Goal: Check status

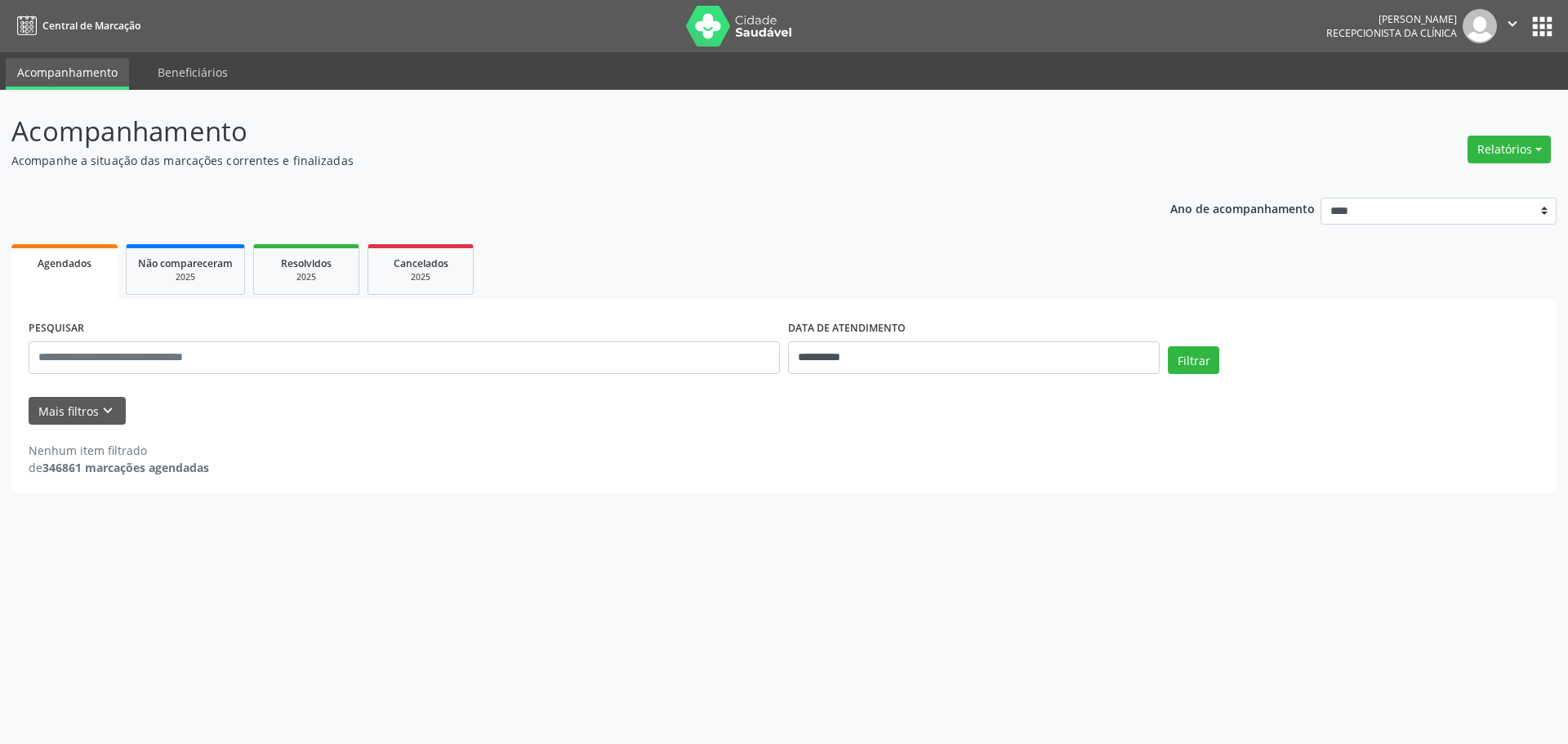
select select "*"
drag, startPoint x: 926, startPoint y: 349, endPoint x: 1189, endPoint y: 360, distance: 263.2
click at [943, 355] on input "**********" at bounding box center [973, 358] width 371 height 32
click at [897, 436] on span "3" at bounding box center [907, 442] width 32 height 32
type input "**********"
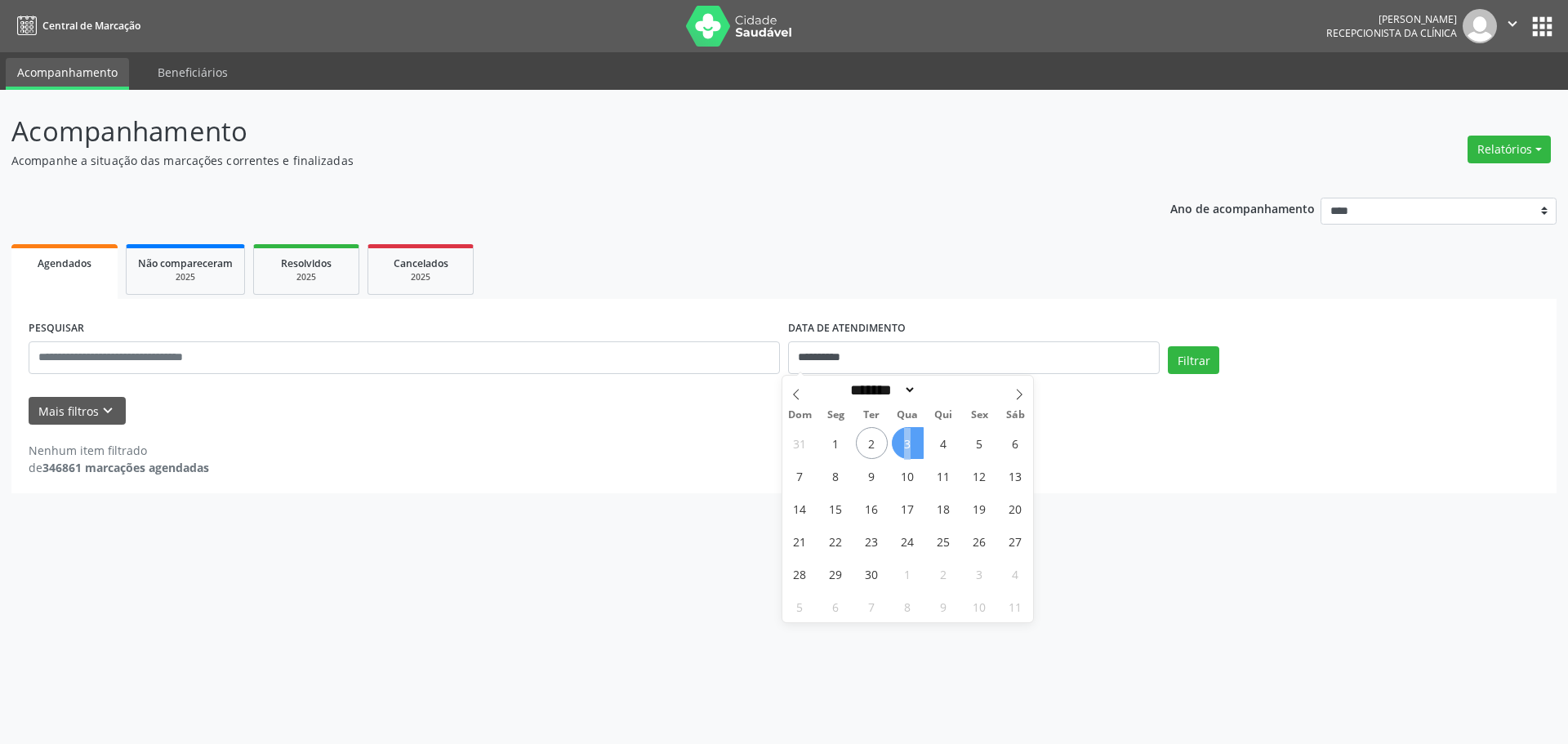
click at [897, 436] on span "3" at bounding box center [907, 442] width 32 height 32
click at [1210, 350] on button "Filtrar" at bounding box center [1194, 360] width 52 height 28
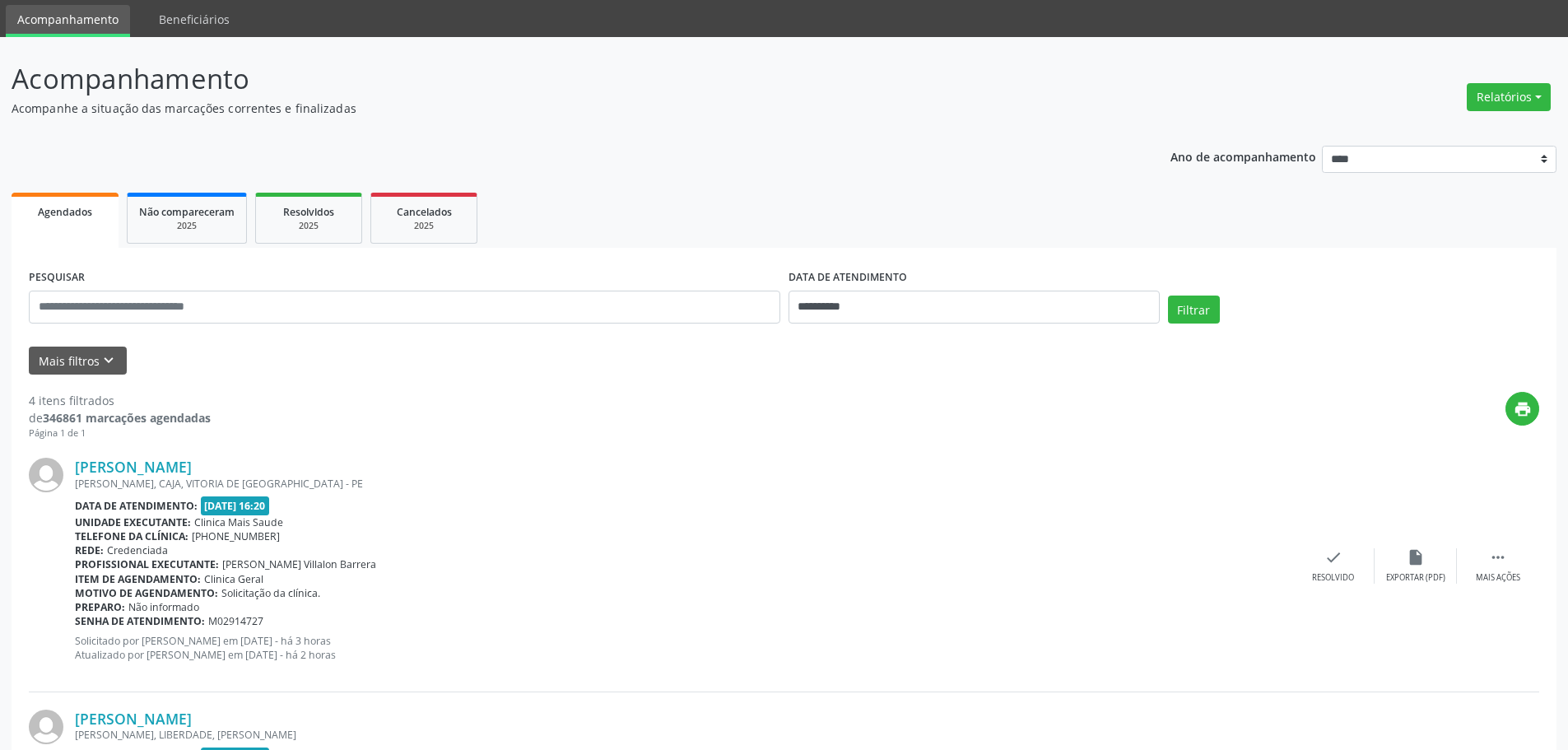
scroll to position [83, 0]
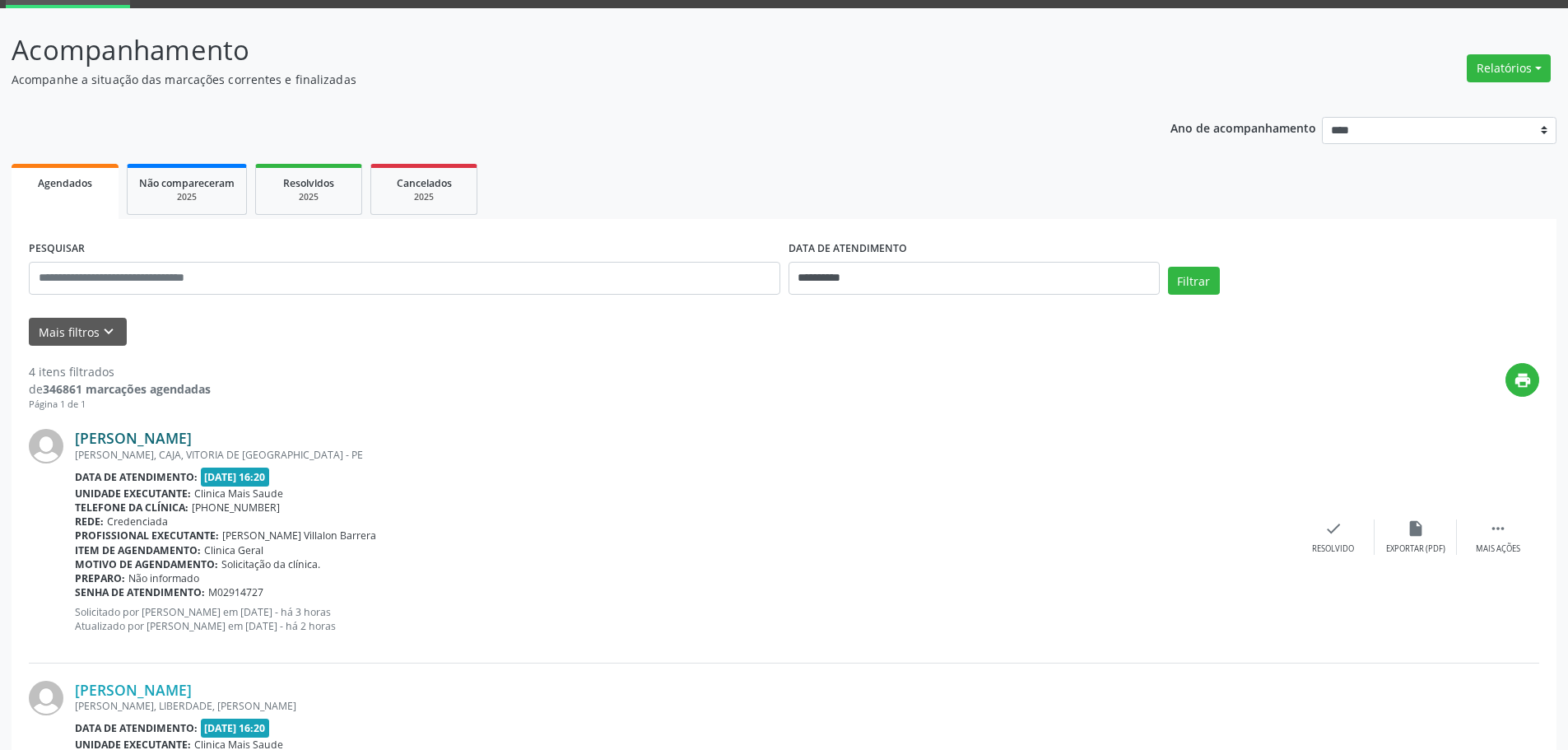
click at [192, 438] on link "[PERSON_NAME]" at bounding box center [133, 438] width 116 height 18
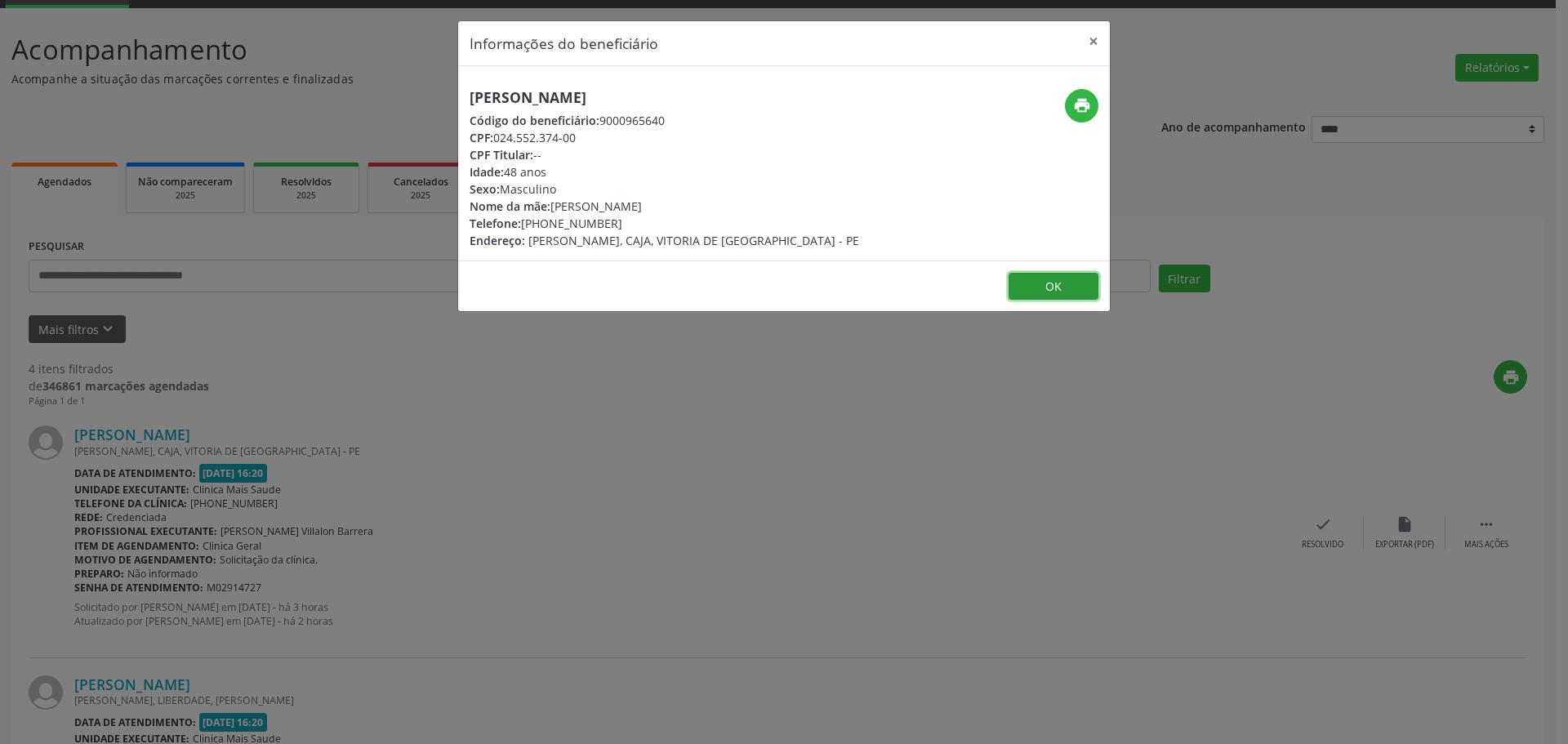
click at [1059, 289] on button "OK" at bounding box center [1053, 287] width 90 height 28
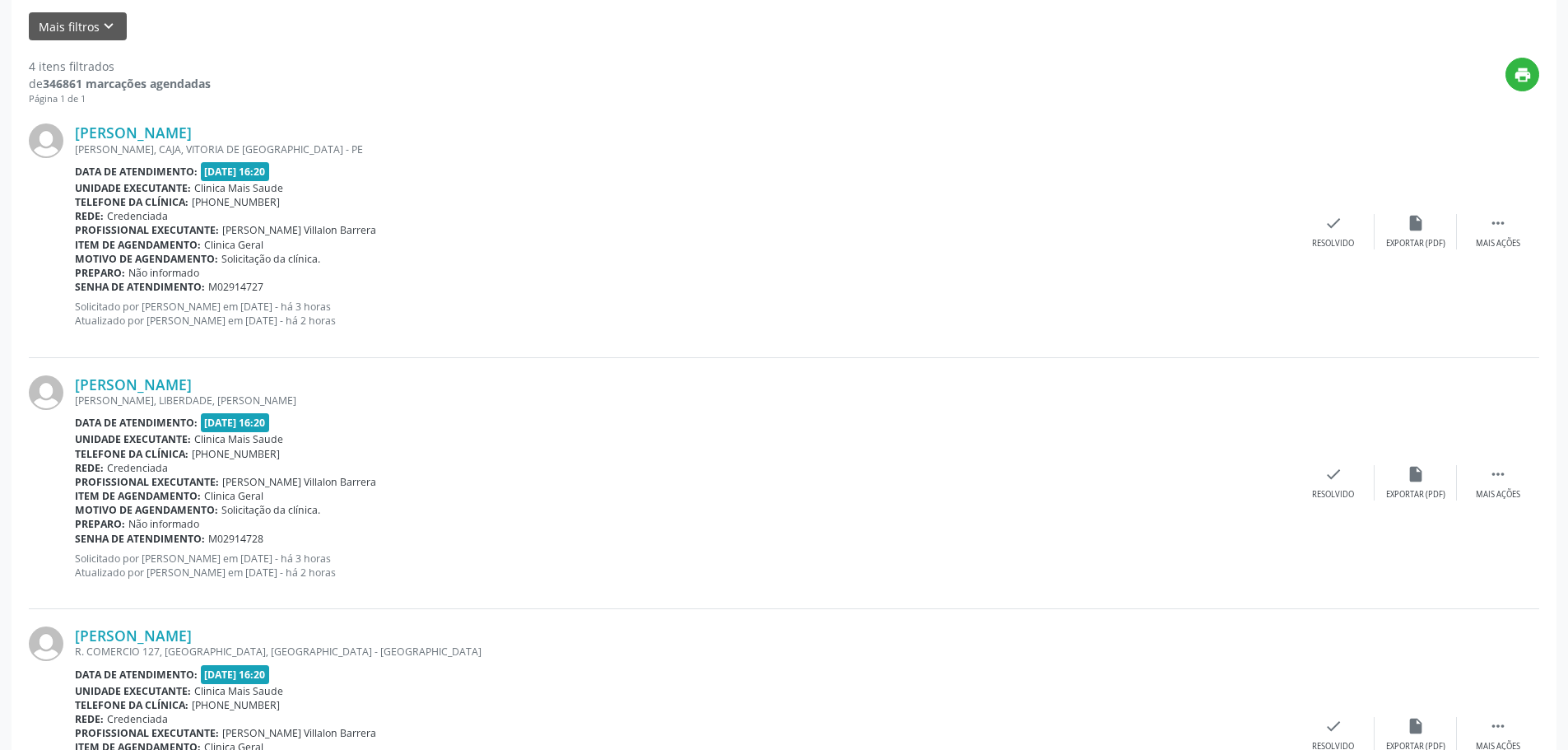
scroll to position [494, 0]
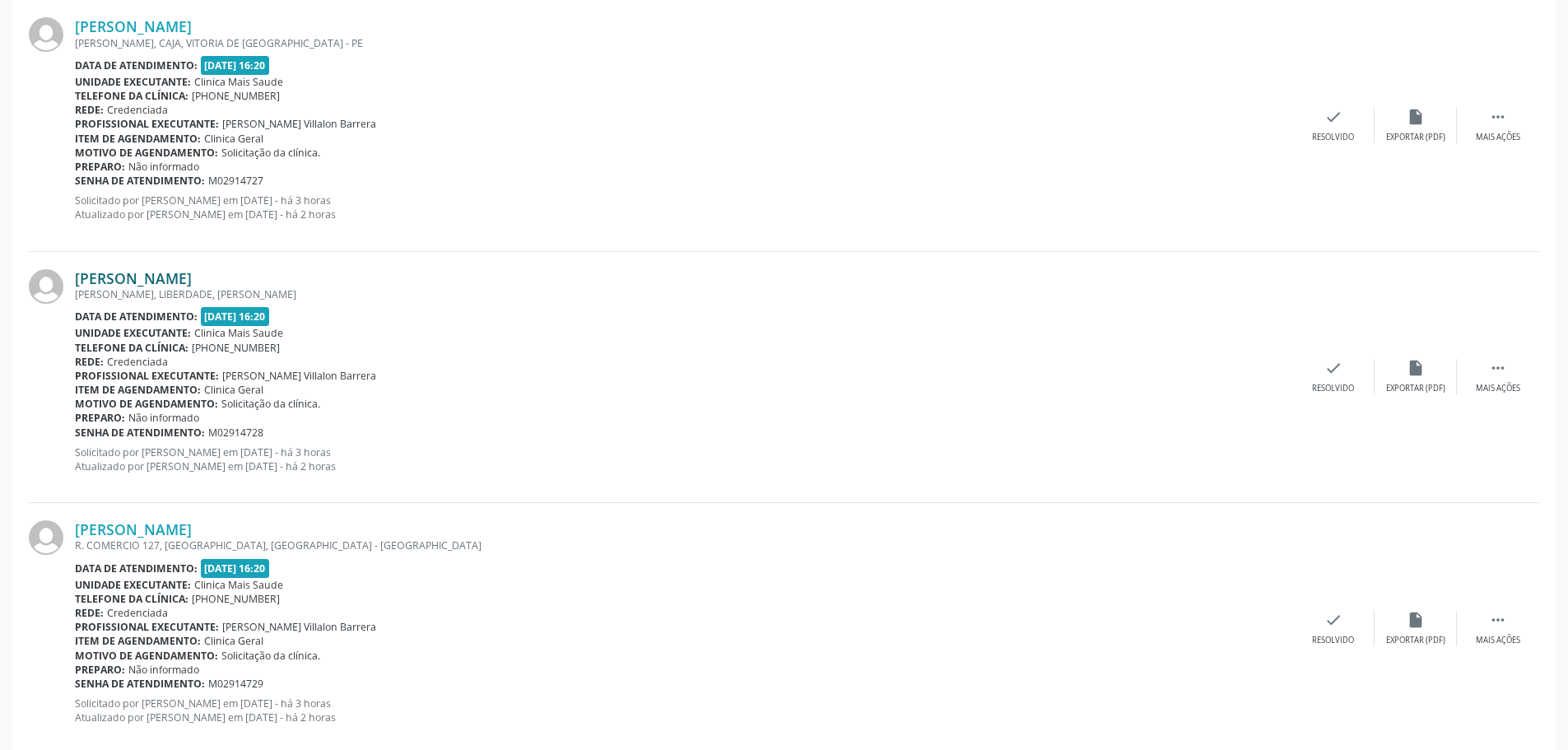
click at [147, 279] on link "[PERSON_NAME]" at bounding box center [133, 278] width 116 height 18
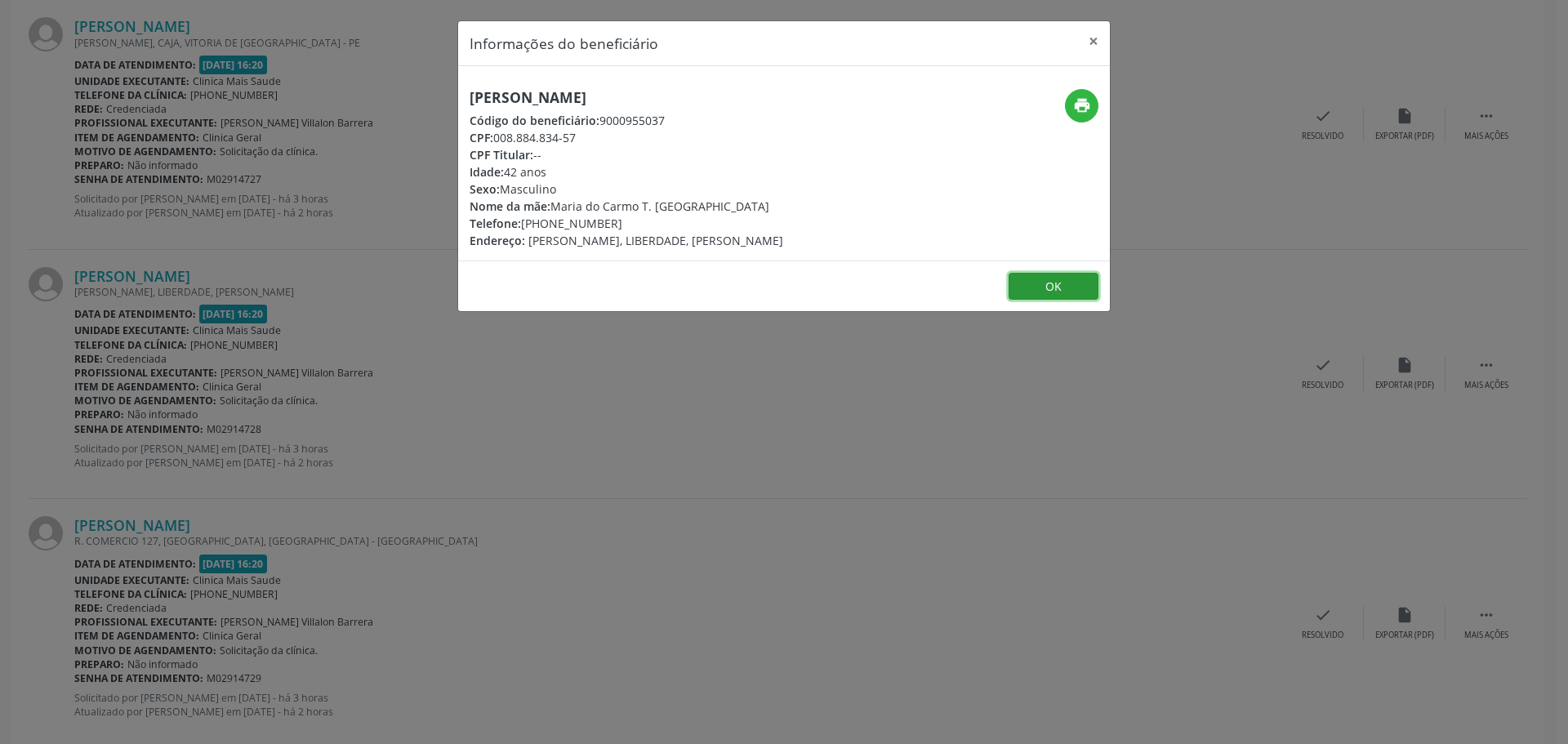
click at [1083, 291] on button "OK" at bounding box center [1053, 287] width 90 height 28
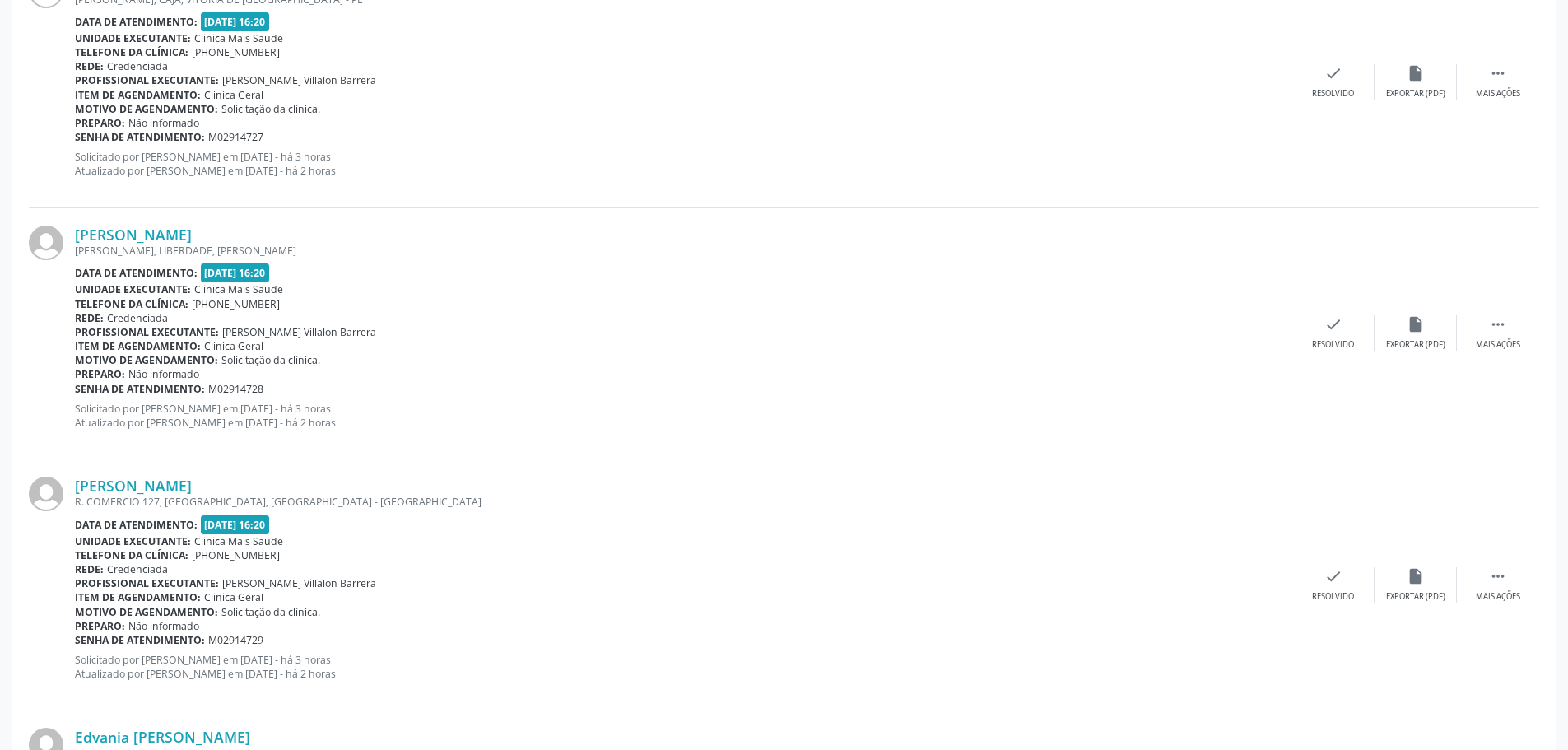
scroll to position [577, 0]
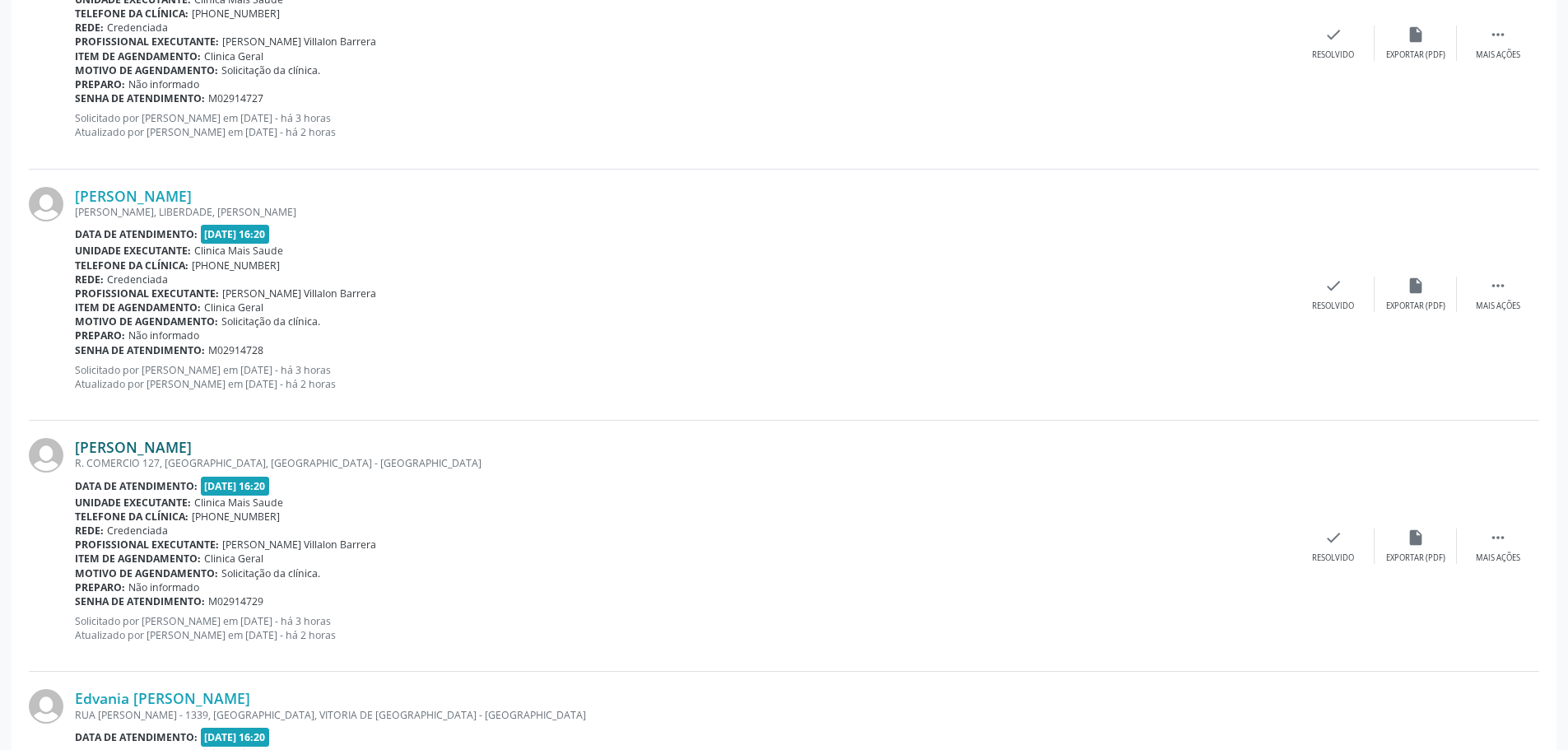
click at [162, 453] on link "[PERSON_NAME]" at bounding box center [133, 447] width 116 height 18
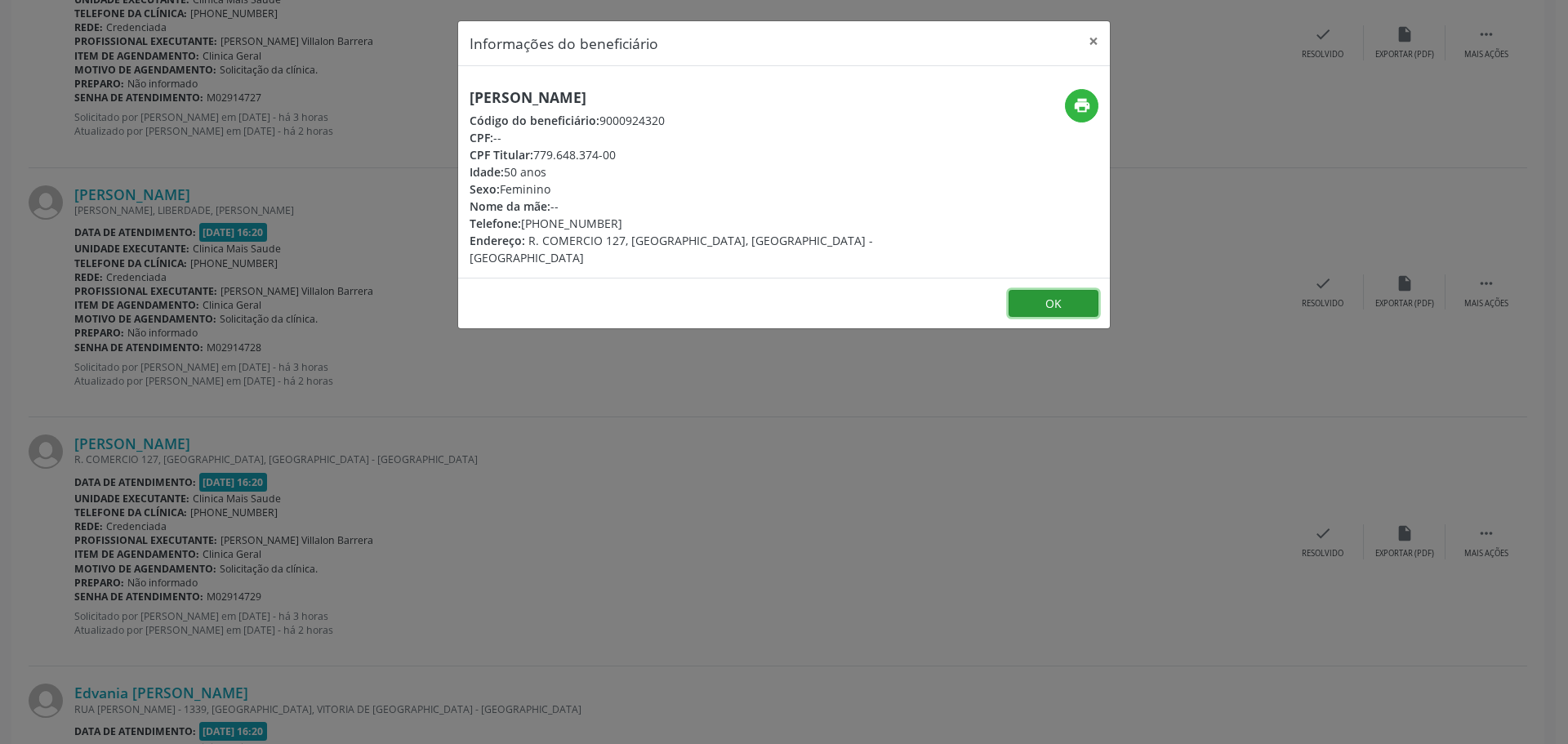
click at [1049, 290] on button "OK" at bounding box center [1053, 304] width 90 height 28
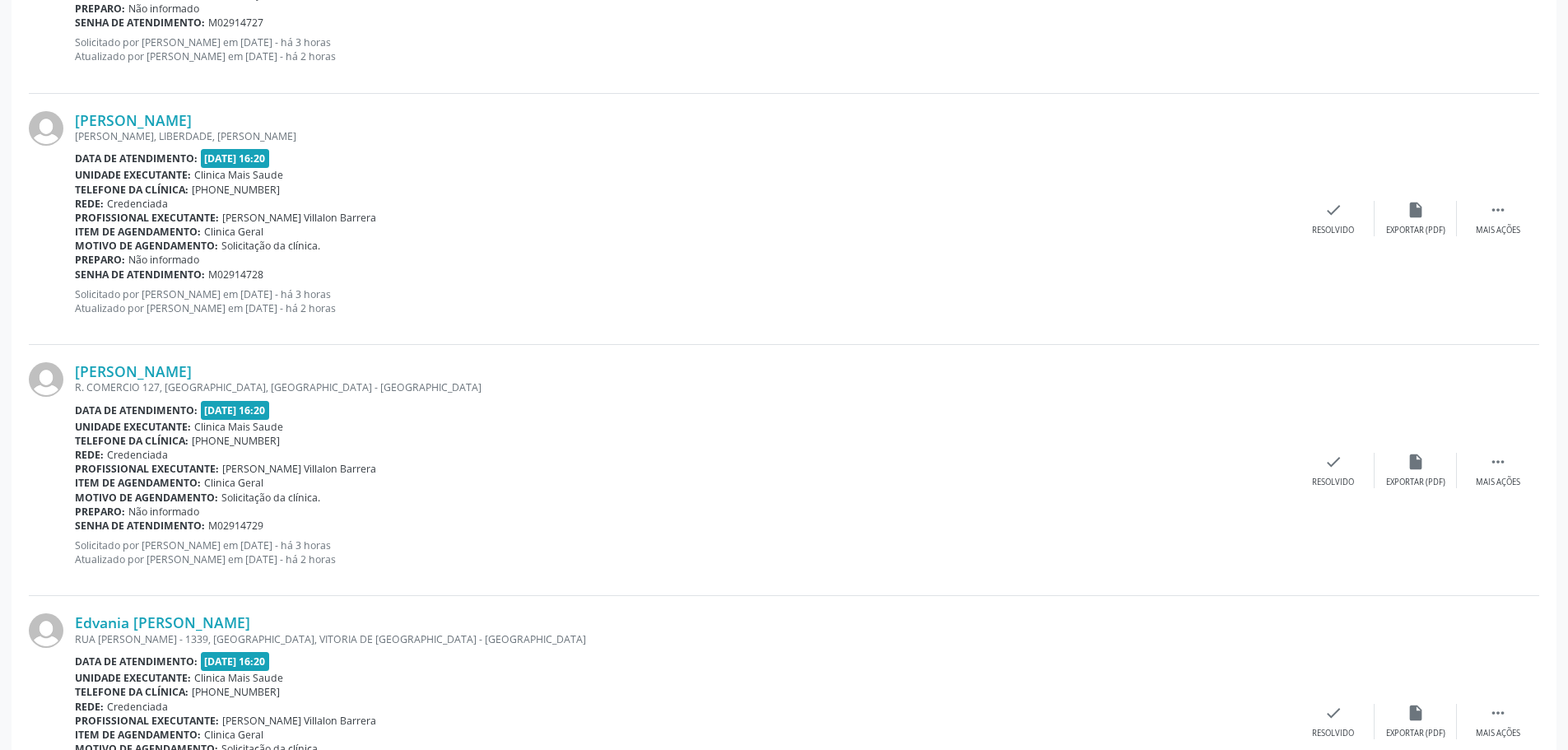
scroll to position [778, 0]
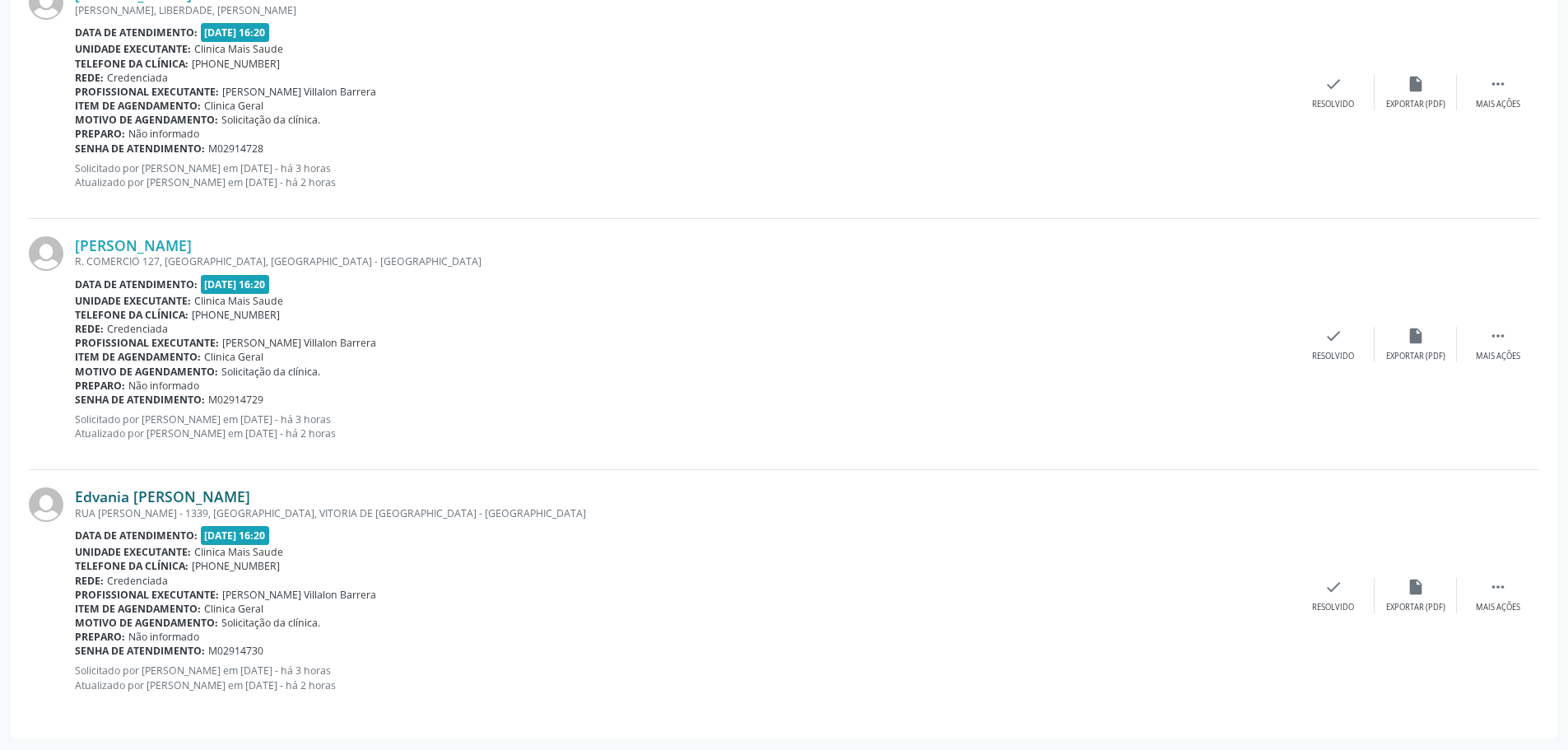
click at [172, 504] on link "Edvania [PERSON_NAME]" at bounding box center [163, 496] width 175 height 18
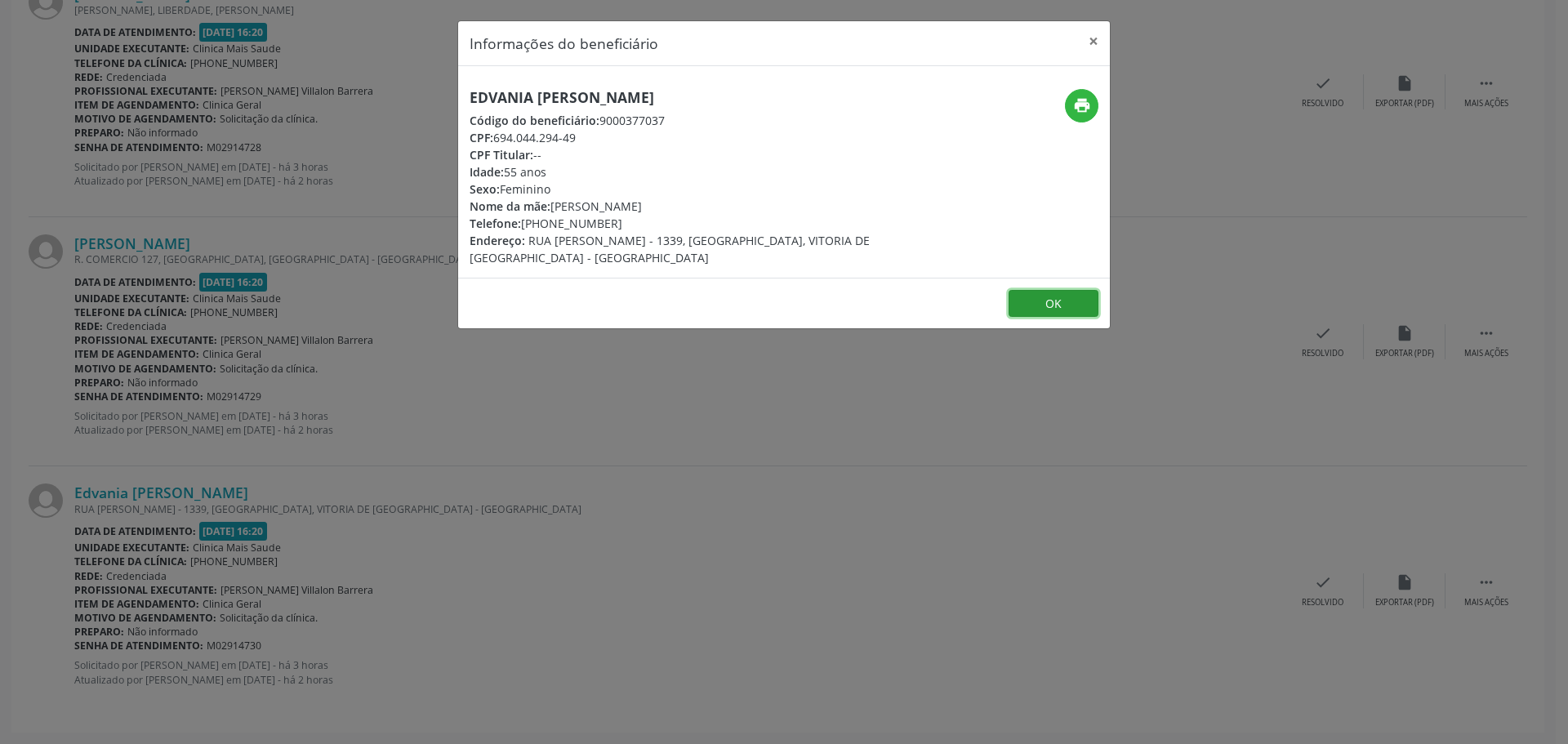
click at [1061, 300] on button "OK" at bounding box center [1053, 304] width 90 height 28
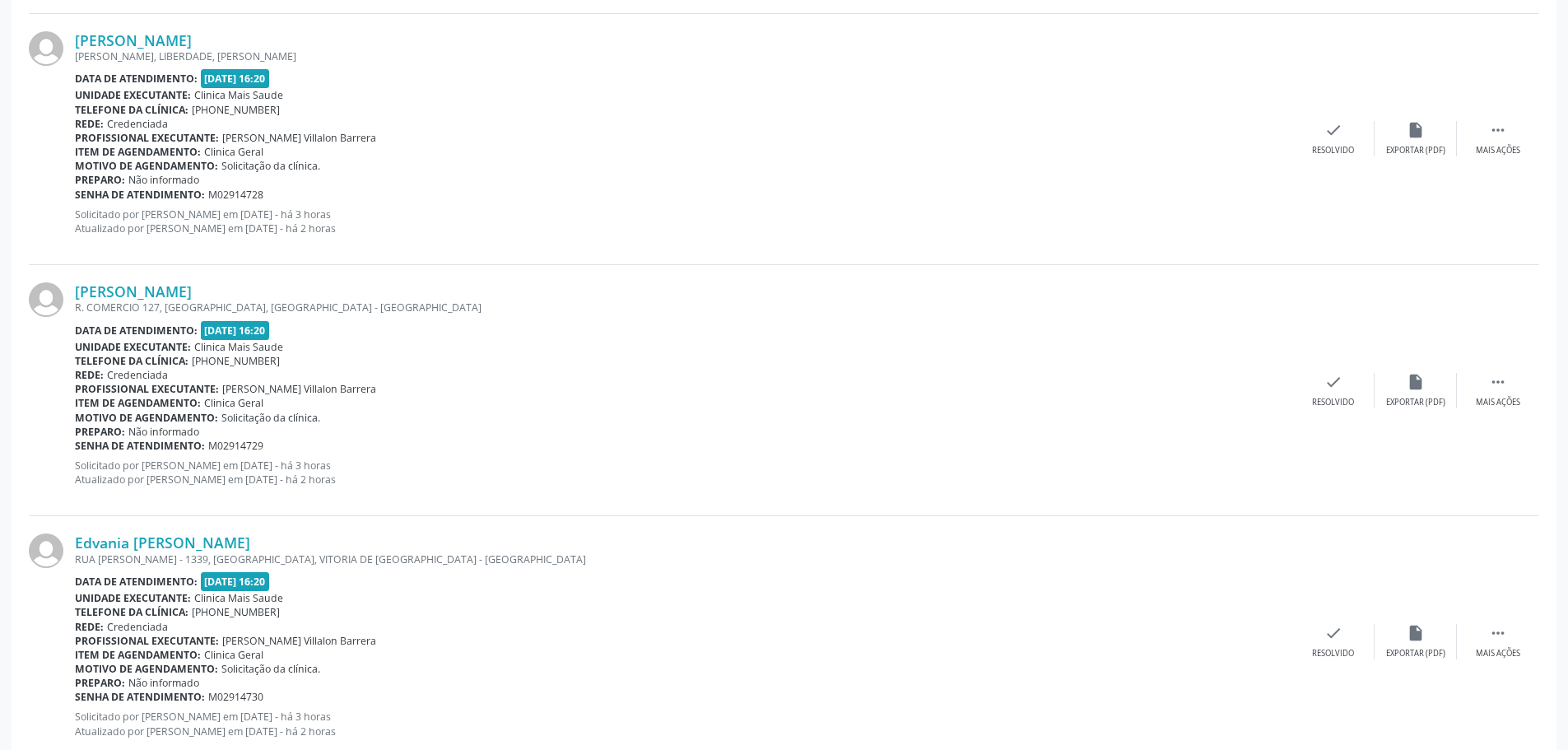
scroll to position [696, 0]
